Goal: Transaction & Acquisition: Book appointment/travel/reservation

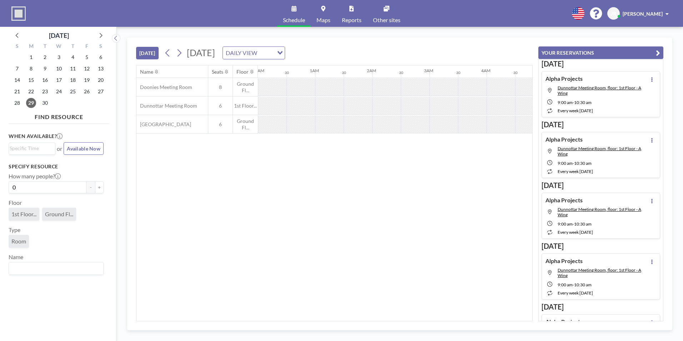
scroll to position [0, 543]
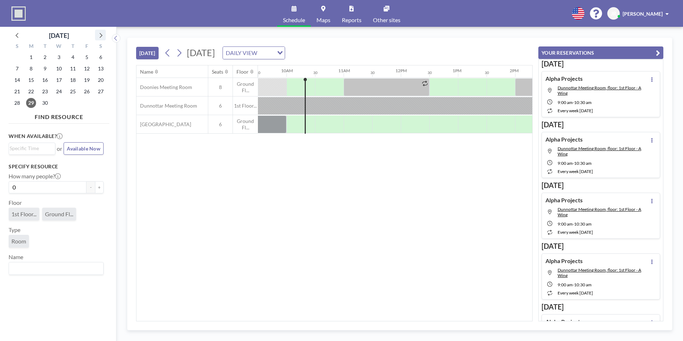
click at [101, 36] on icon at bounding box center [101, 35] width 3 height 5
click at [60, 99] on span "29" at bounding box center [59, 103] width 10 height 10
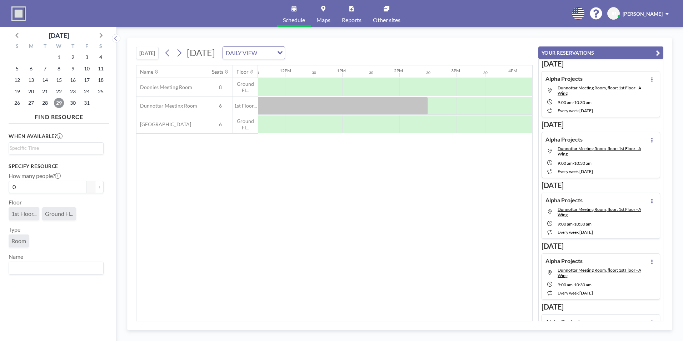
scroll to position [0, 660]
click at [443, 121] on div at bounding box center [440, 124] width 29 height 18
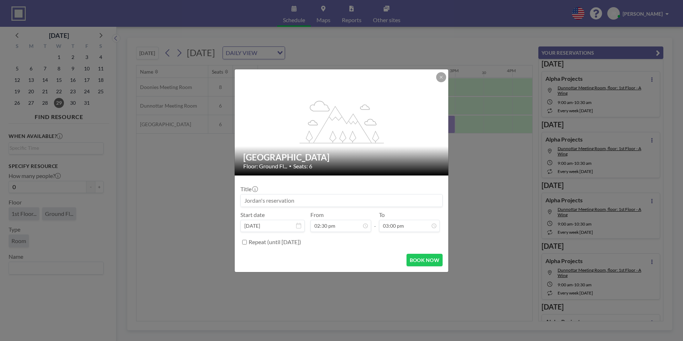
click at [308, 199] on input at bounding box center [341, 200] width 201 height 12
type input "Alpha Projects"
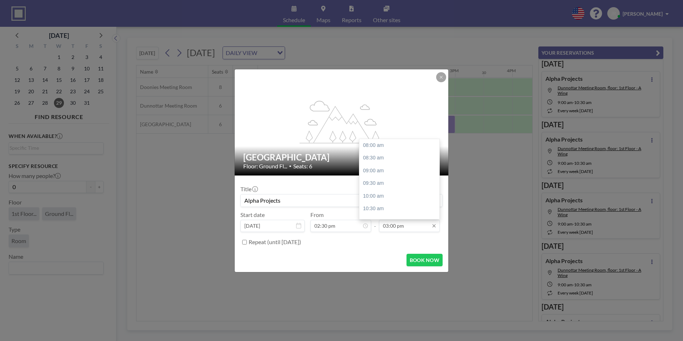
scroll to position [178, 0]
click at [380, 156] on div "03:30 pm" at bounding box center [401, 157] width 84 height 13
type input "03:30 pm"
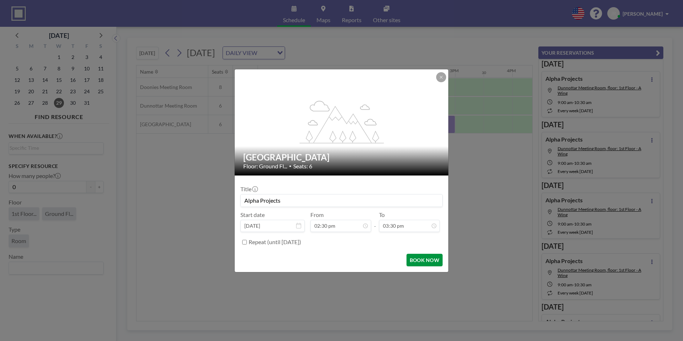
click at [431, 260] on button "BOOK NOW" at bounding box center [424, 260] width 36 height 13
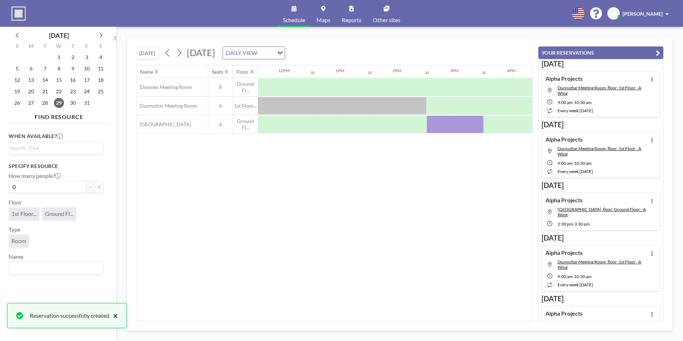
click at [116, 314] on button "×" at bounding box center [113, 315] width 9 height 9
